Goal: Information Seeking & Learning: Learn about a topic

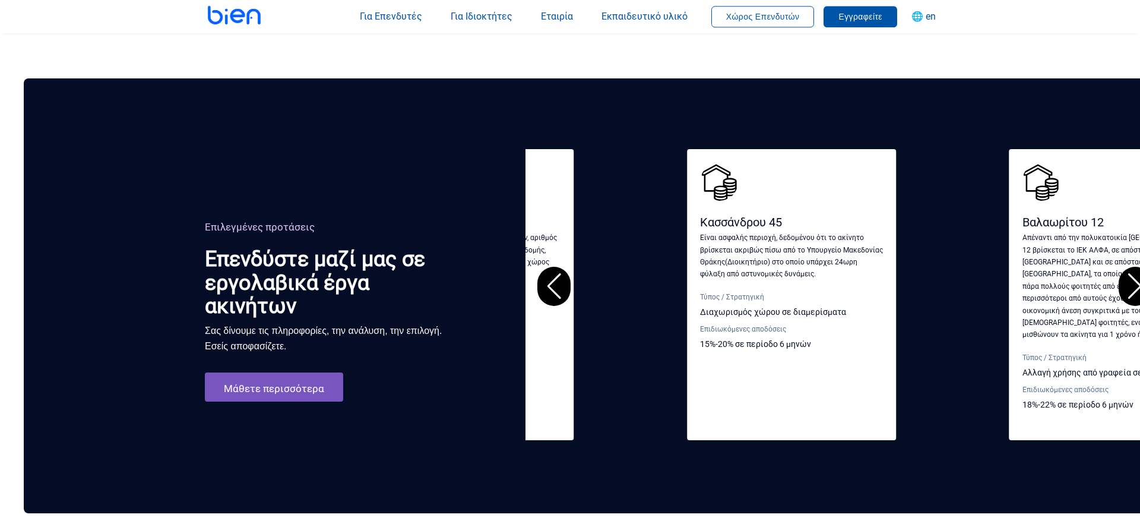
scroll to position [1817, 0]
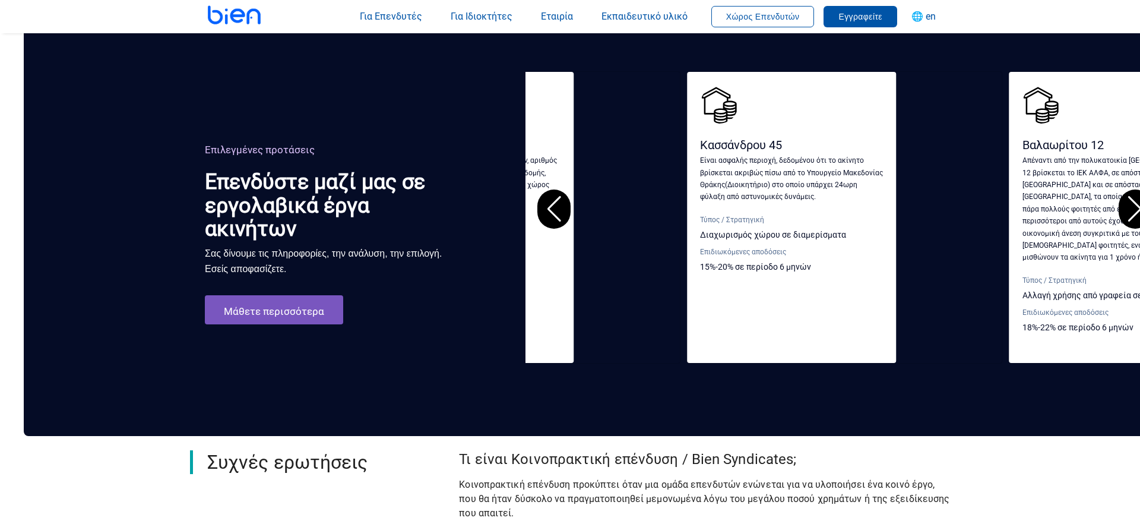
click at [1128, 192] on div "Next slide" at bounding box center [1135, 208] width 33 height 39
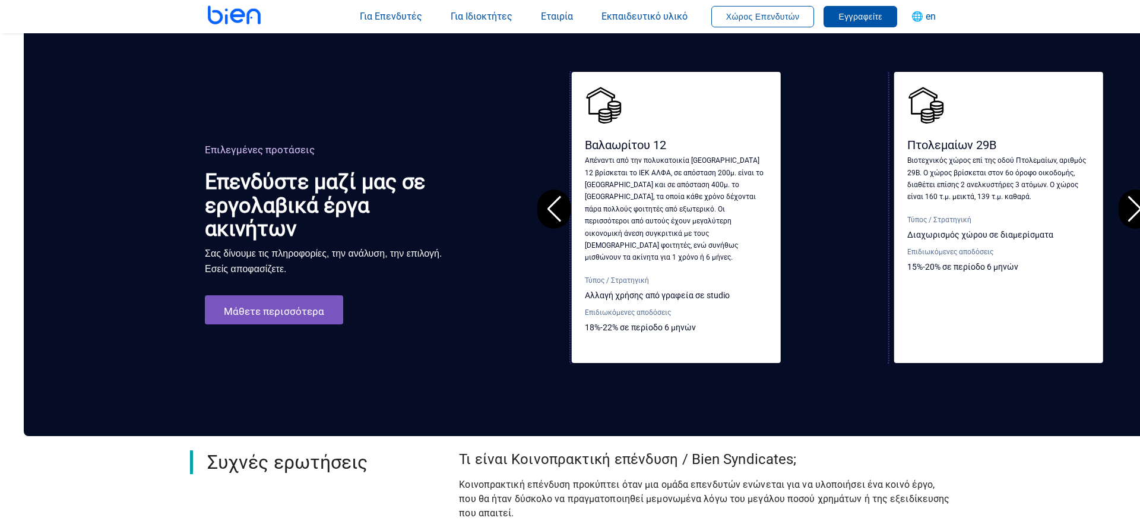
click at [907, 221] on div "Πτολεμαίων 29Β Βιοτεχνικός χώρος επί της οδού Πτολεμαίων, αριθμός 29Β. Ο χώρος …" at bounding box center [998, 184] width 183 height 199
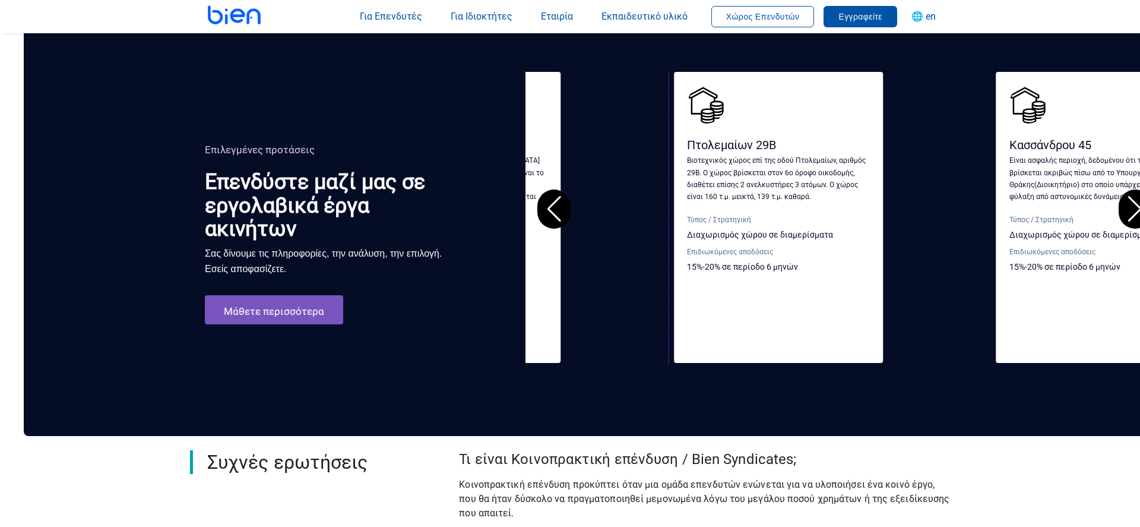
click at [1009, 226] on div "Τύπος / Στρατηγική Διαχωρισμός χώρου σε διαμερίσματα" at bounding box center [1100, 231] width 183 height 32
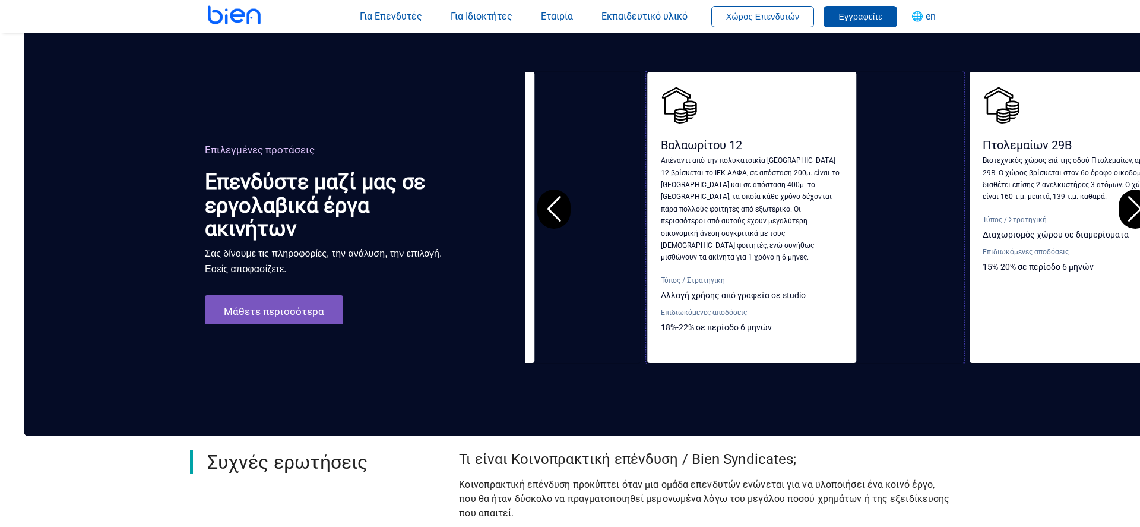
click at [319, 239] on div "Βαλαωρίτου 12 Απέναντι από την πολυκατοικία Βαλαωρίτου 12 βρίσκεται το ΙΕΚ ΑΛΦΑ…" at bounding box center [0, 217] width 638 height 292
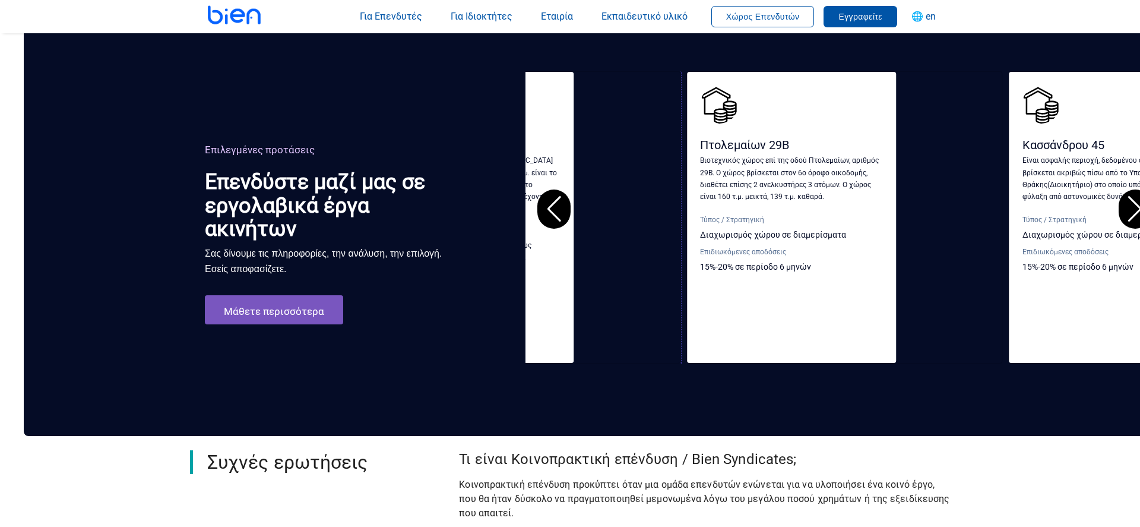
click at [700, 251] on div "Τύπος / Στρατηγική Διαχωρισμός χώρου σε διαμερίσματα Επιδιωκόμενες αποδόσεις 15…" at bounding box center [791, 247] width 183 height 64
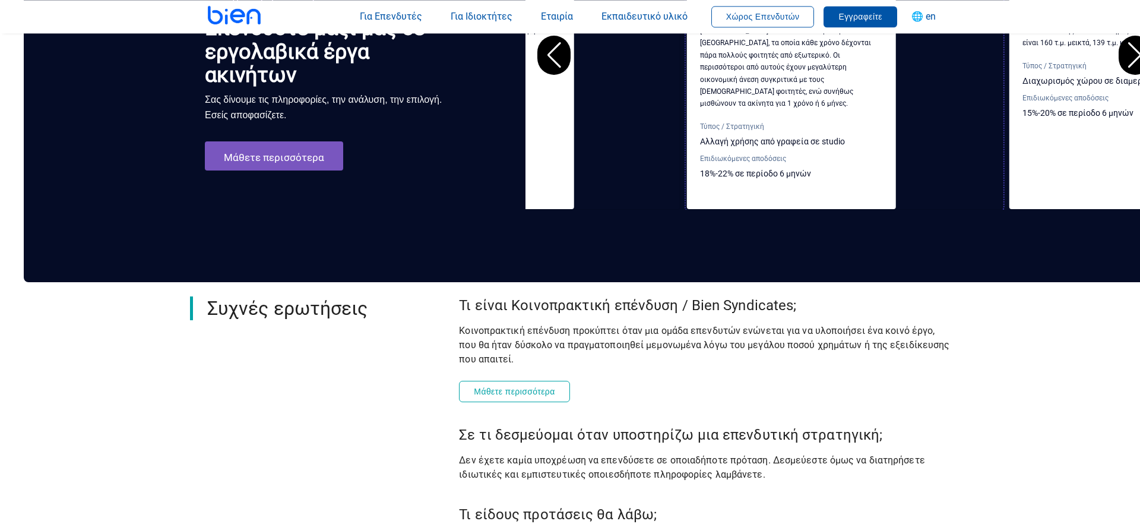
scroll to position [1877, 0]
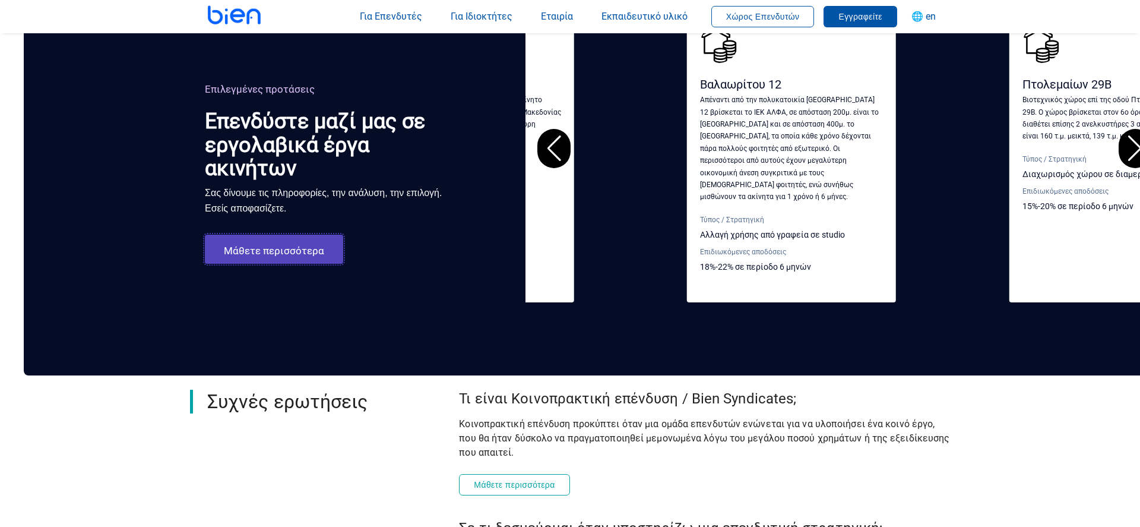
click at [315, 236] on link "Μάθετε περισσότερα" at bounding box center [274, 249] width 138 height 29
click at [319, 235] on link "Μάθετε περισσότερα" at bounding box center [274, 249] width 138 height 29
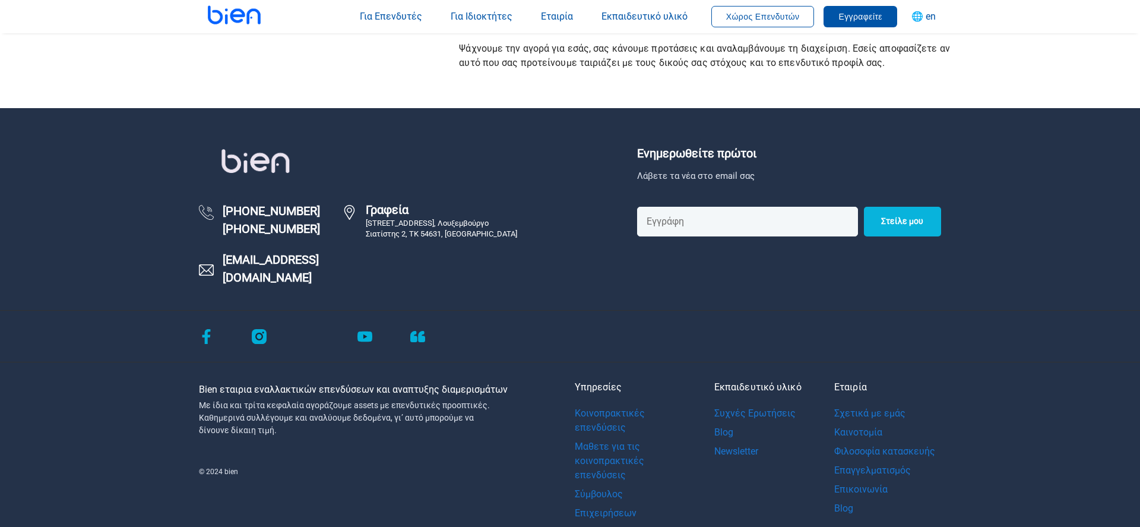
scroll to position [3077, 0]
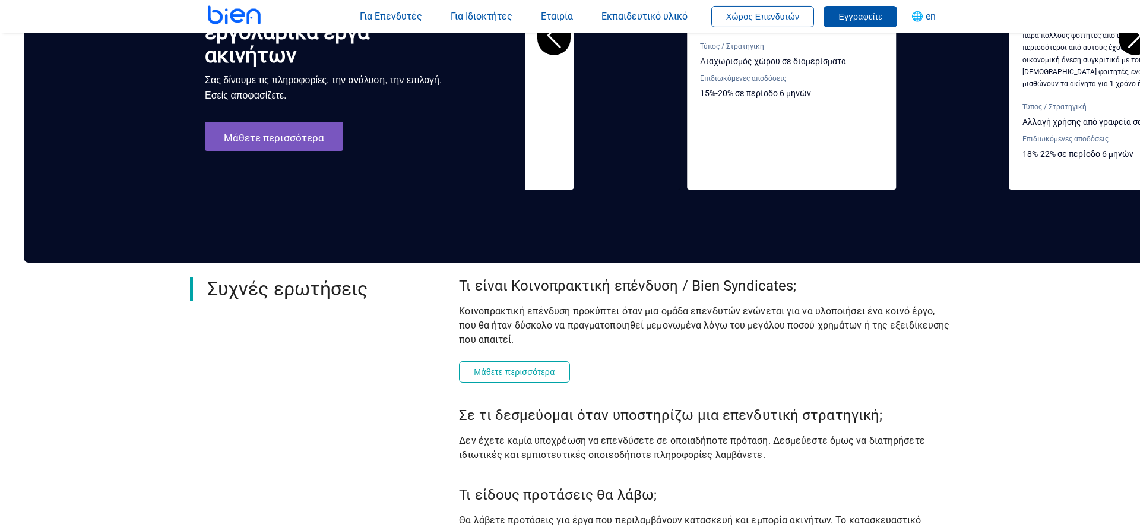
scroll to position [1998, 0]
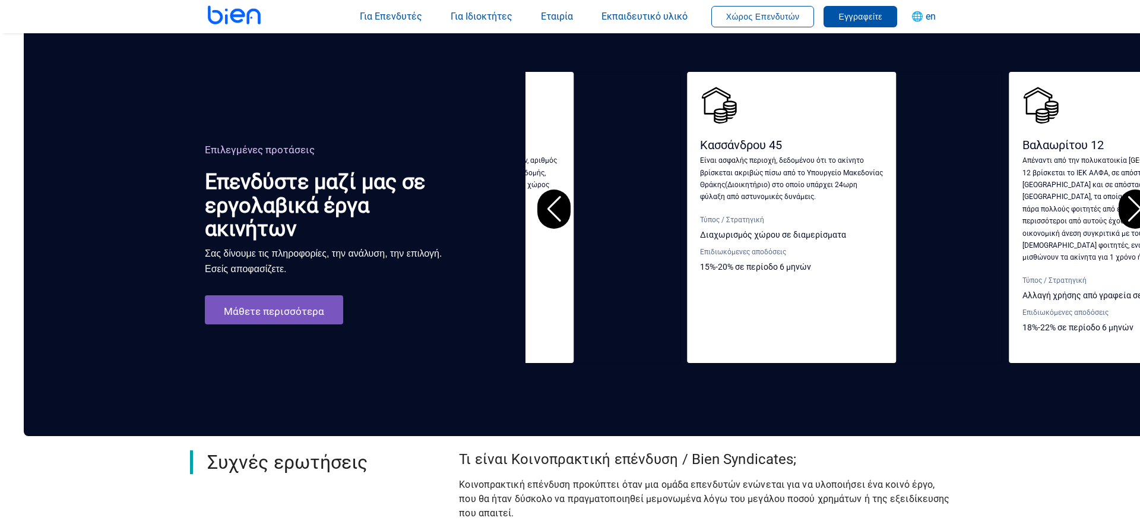
scroll to position [2059, 0]
